Goal: Task Accomplishment & Management: Complete application form

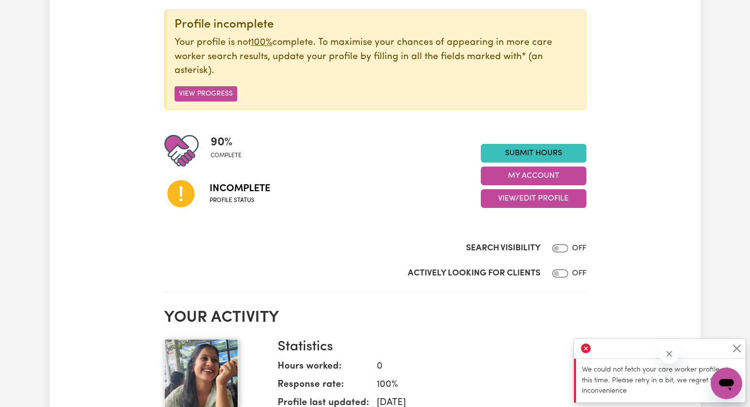
scroll to position [122, 0]
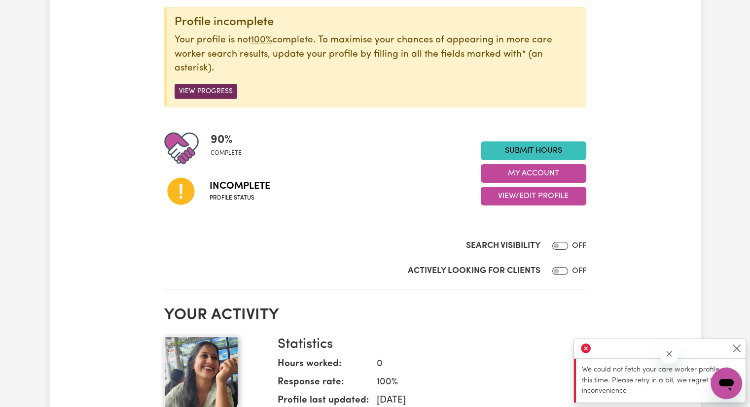
click at [201, 90] on button "View Progress" at bounding box center [206, 91] width 63 height 15
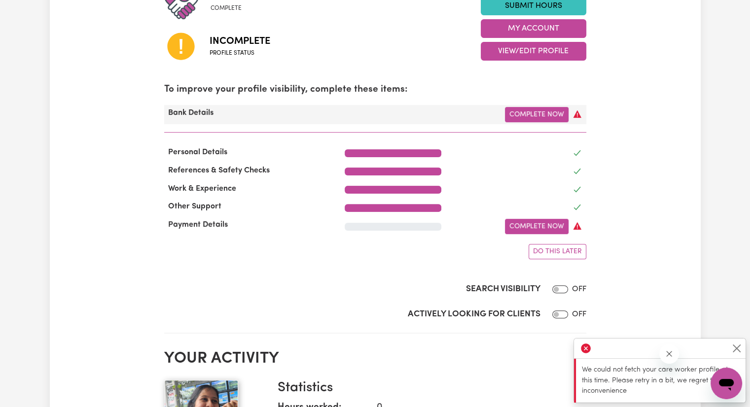
scroll to position [268, 0]
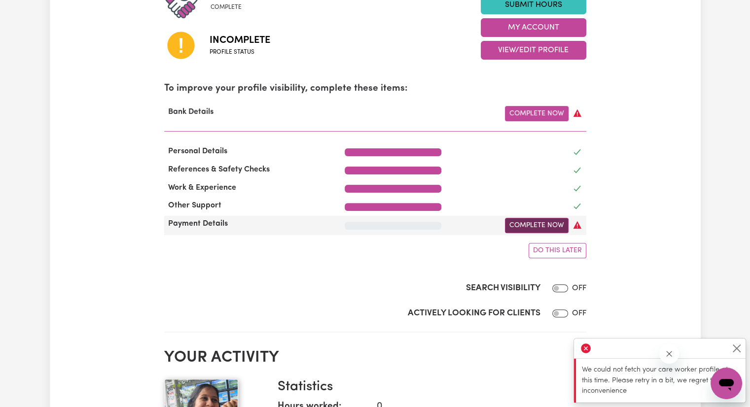
click at [520, 229] on link "Complete Now" at bounding box center [537, 225] width 64 height 15
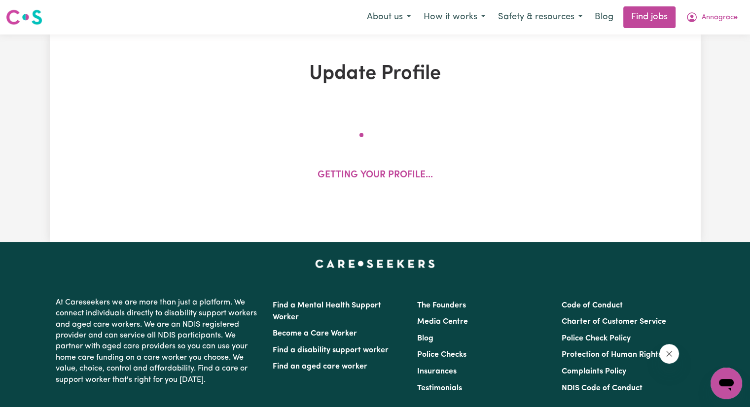
select select "I am working in another industry"
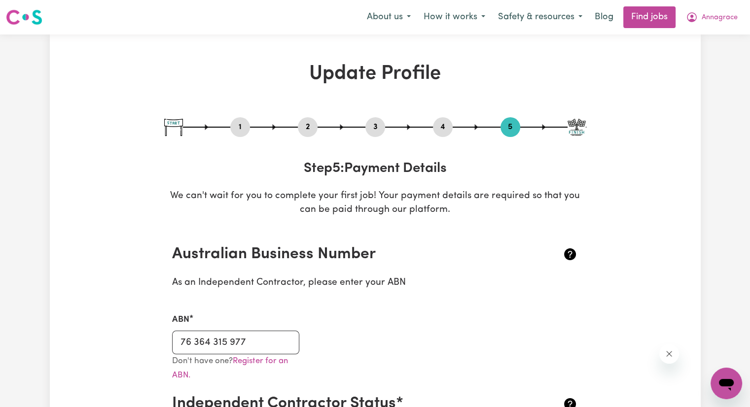
type input "Annagrace Mavely"
type input "****3733"
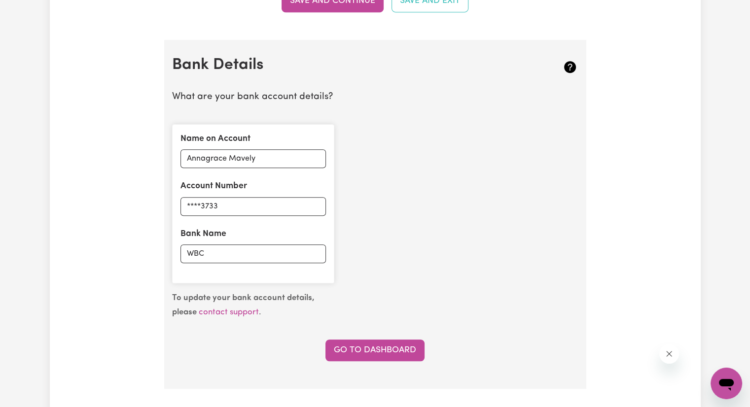
scroll to position [641, 0]
click at [259, 257] on input "WBC" at bounding box center [252, 253] width 145 height 19
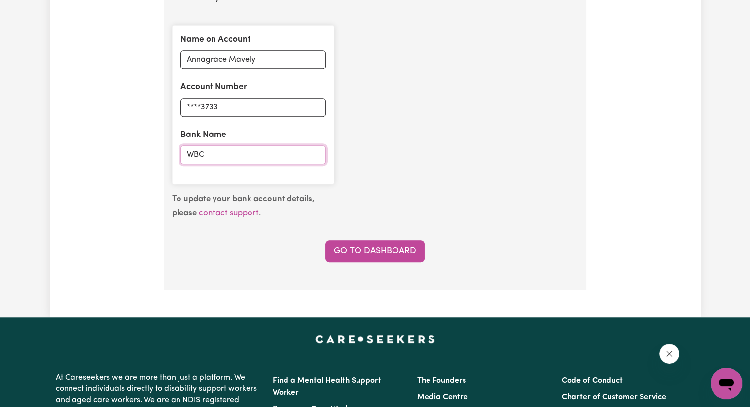
scroll to position [739, 0]
click at [373, 242] on link "Go to Dashboard" at bounding box center [374, 252] width 99 height 22
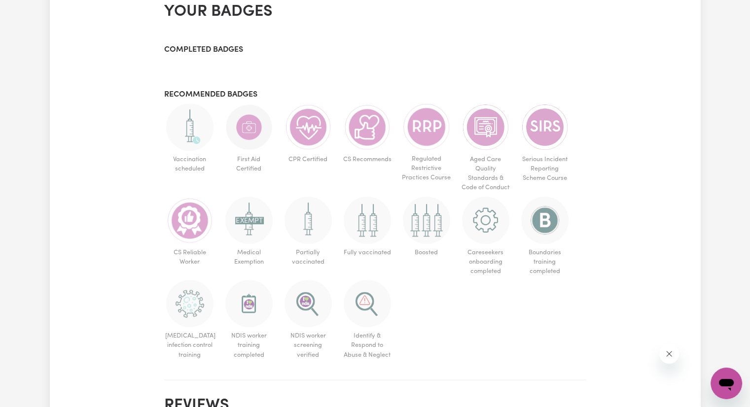
click at [373, 242] on div "Menu About us How it works Safety & resources Blog Find jobs Annagrace My Dashb…" at bounding box center [375, 209] width 750 height 1322
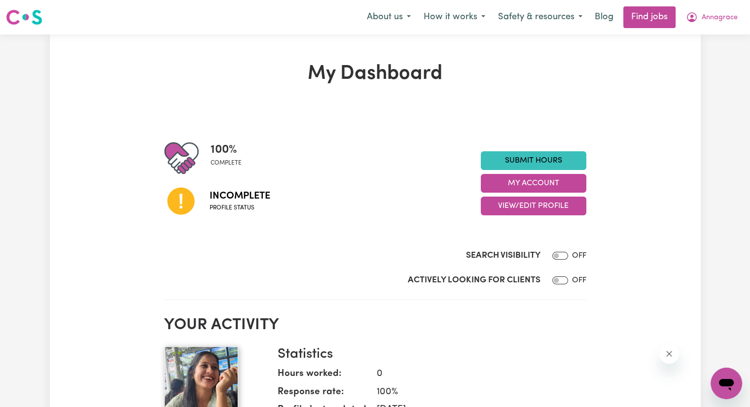
click at [234, 204] on span "Profile status" at bounding box center [240, 208] width 61 height 9
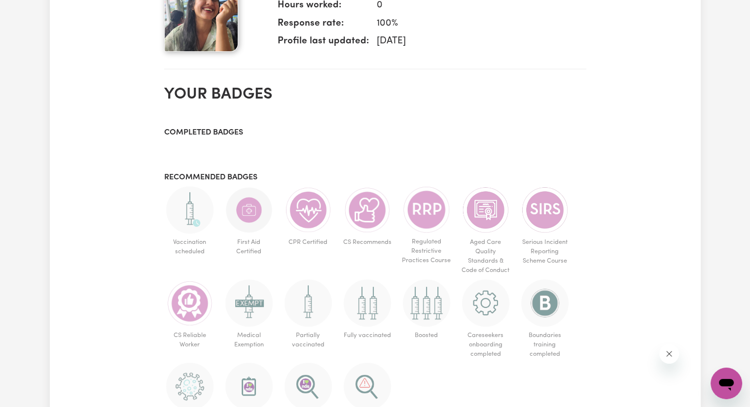
scroll to position [370, 0]
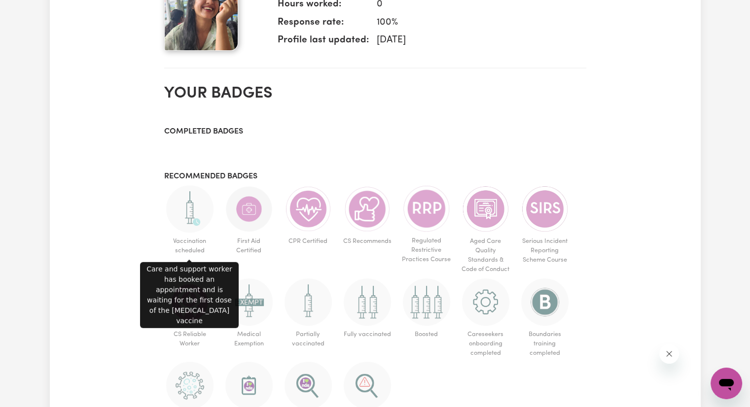
click at [198, 223] on img at bounding box center [189, 208] width 47 height 47
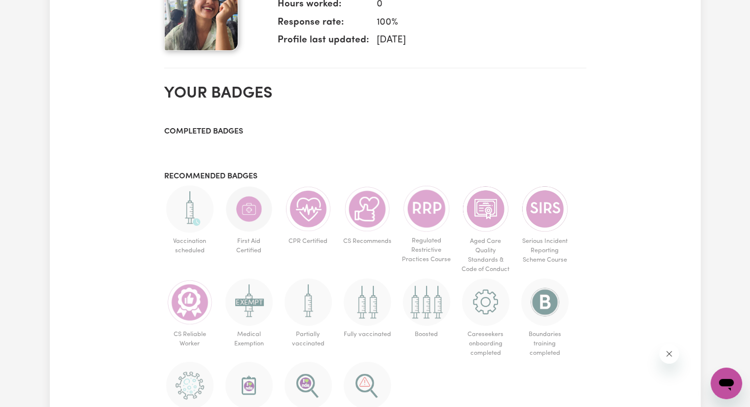
click at [198, 223] on img at bounding box center [189, 208] width 47 height 47
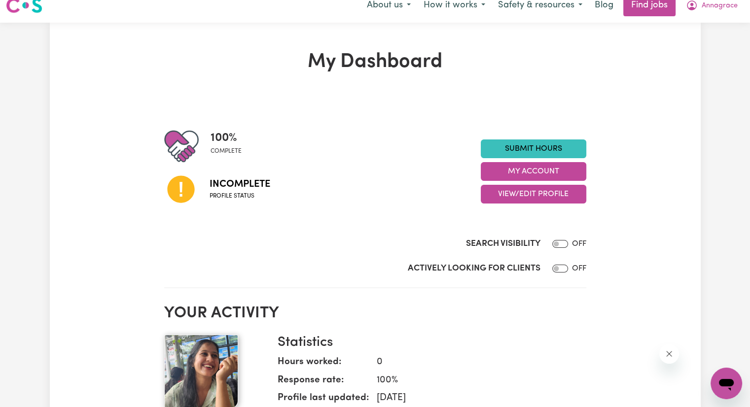
scroll to position [0, 0]
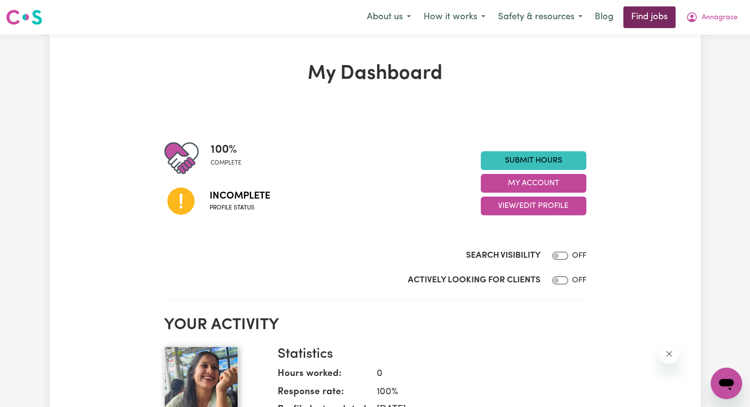
click at [641, 14] on link "Find jobs" at bounding box center [649, 17] width 52 height 22
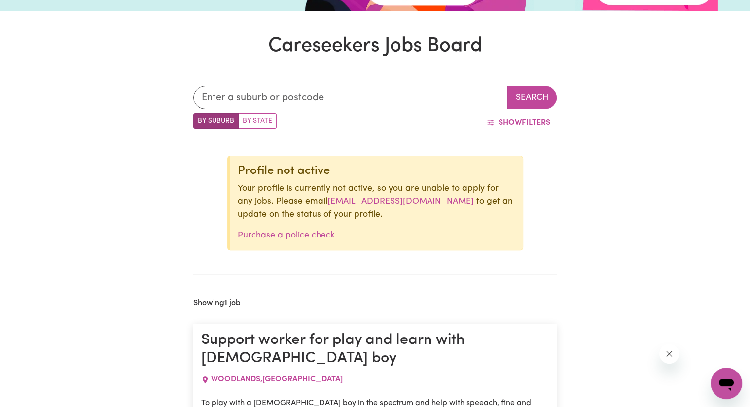
scroll to position [270, 0]
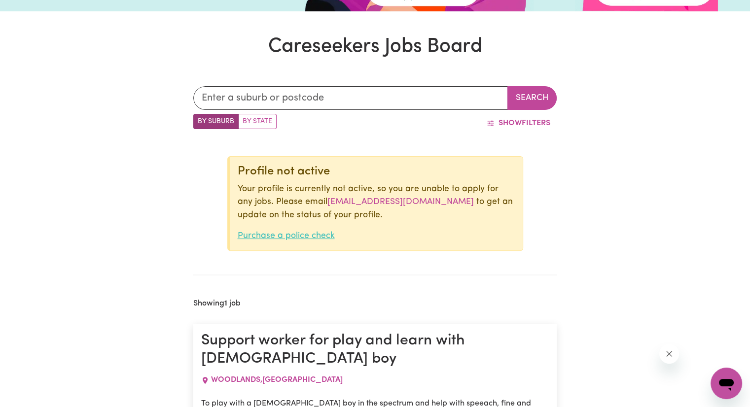
click at [302, 233] on link "Purchase a police check" at bounding box center [286, 236] width 97 height 8
click at [509, 120] on span "Show" at bounding box center [509, 123] width 23 height 8
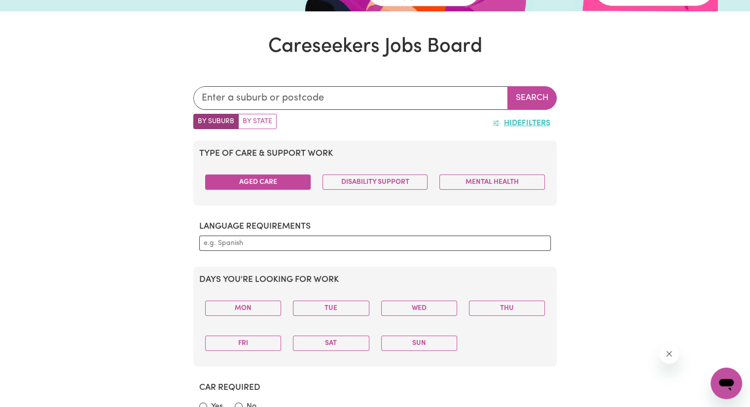
click at [292, 182] on button "Aged Care" at bounding box center [258, 182] width 106 height 15
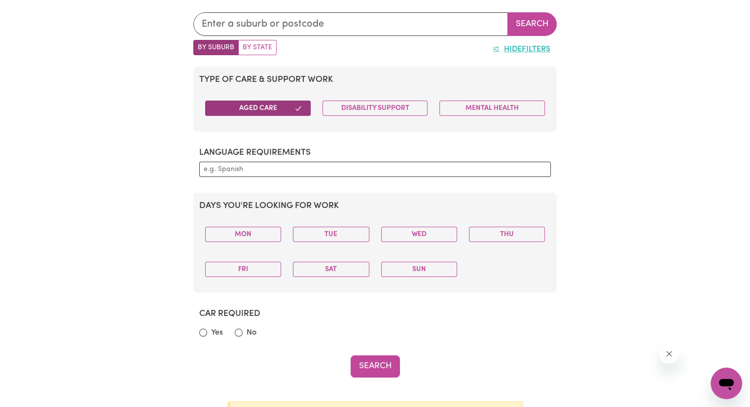
scroll to position [346, 0]
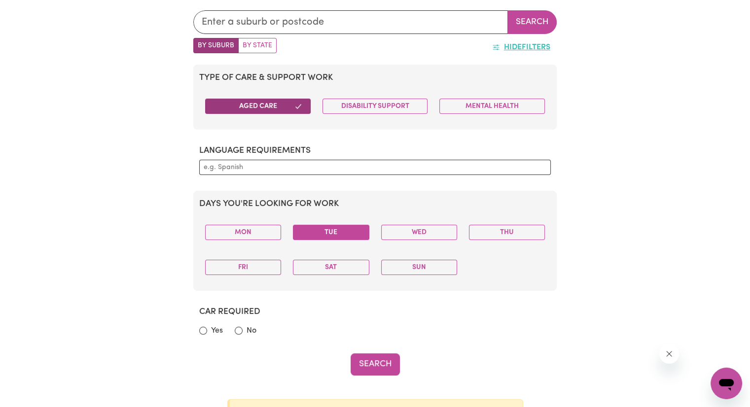
click at [319, 231] on button "Tue" at bounding box center [331, 232] width 76 height 15
click at [449, 265] on button "Sun" at bounding box center [419, 267] width 76 height 15
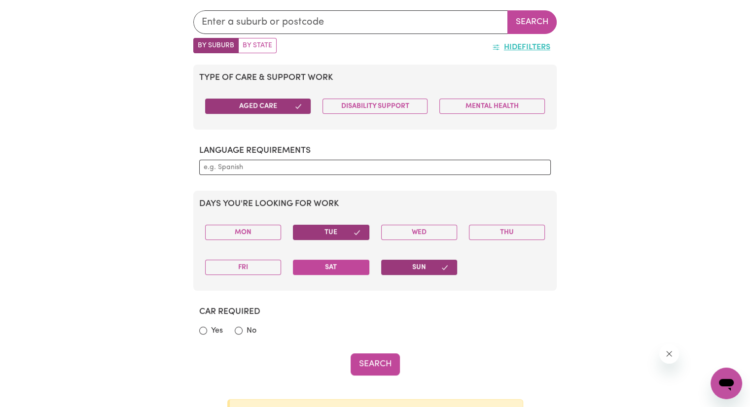
click at [356, 273] on button "Sat" at bounding box center [331, 267] width 76 height 15
click at [529, 236] on button "Thu" at bounding box center [507, 232] width 76 height 15
click at [235, 330] on input "No" at bounding box center [239, 331] width 8 height 8
radio input "true"
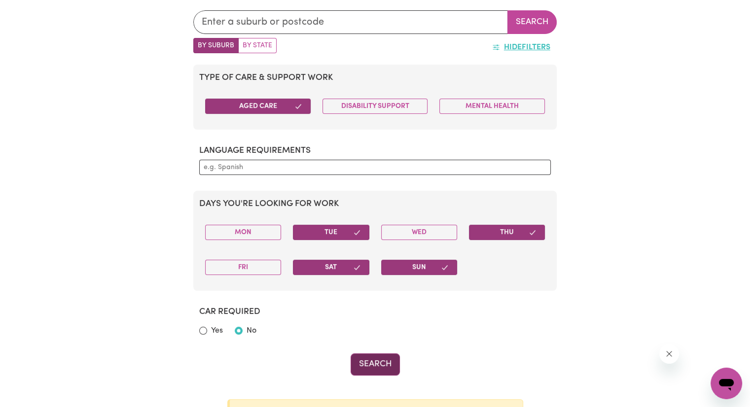
click at [378, 362] on button "Search" at bounding box center [375, 364] width 49 height 22
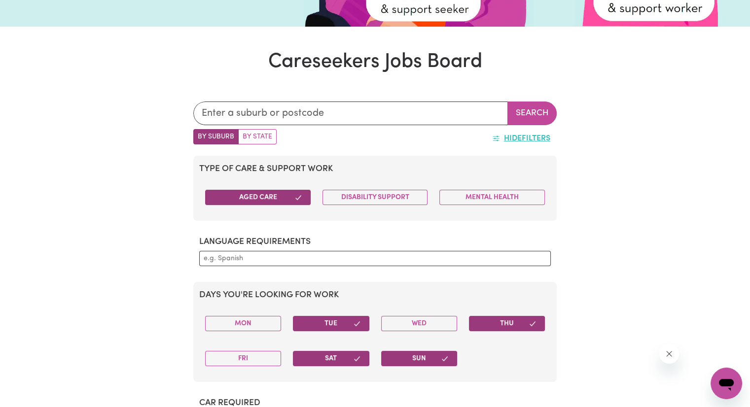
scroll to position [0, 0]
